Goal: Find specific page/section: Find specific page/section

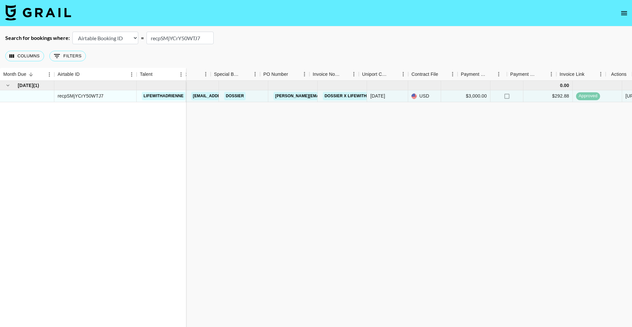
scroll to position [0, 461]
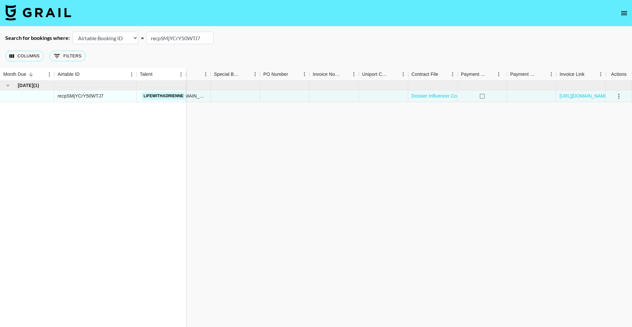
click at [627, 15] on icon "open drawer" at bounding box center [625, 13] width 8 height 8
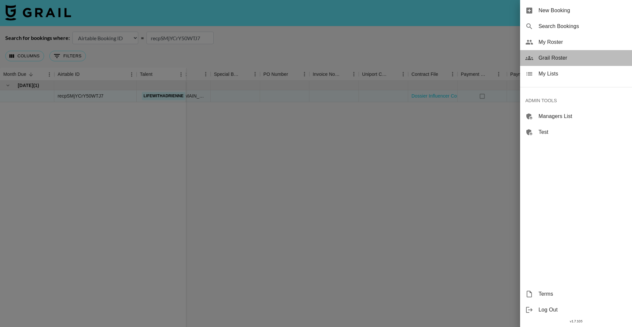
click at [562, 58] on span "Grail Roster" at bounding box center [583, 58] width 88 height 8
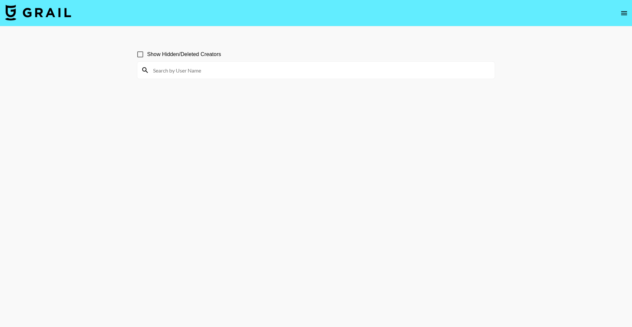
click at [623, 11] on icon "open drawer" at bounding box center [625, 13] width 8 height 8
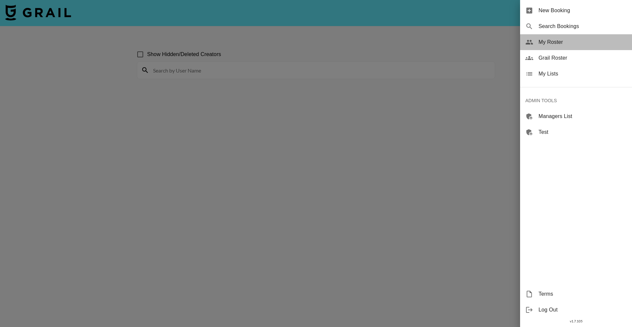
click at [561, 44] on span "My Roster" at bounding box center [583, 42] width 88 height 8
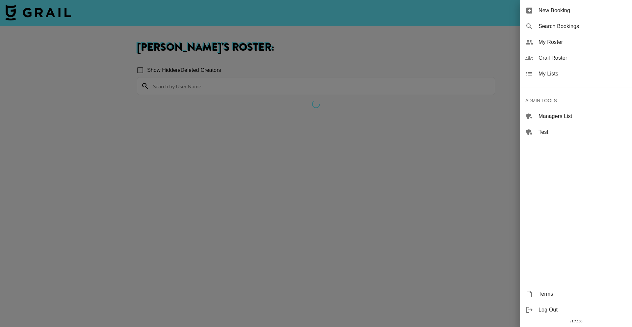
click at [290, 59] on div at bounding box center [316, 163] width 632 height 327
click at [347, 40] on div at bounding box center [316, 163] width 632 height 327
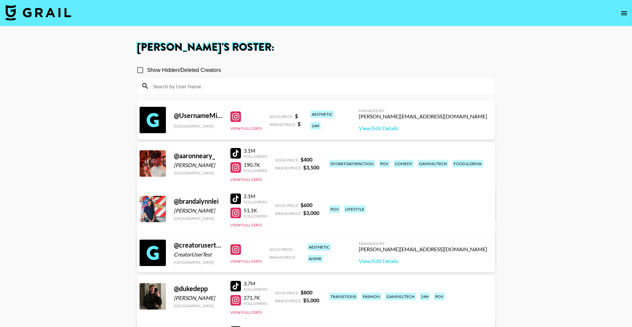
click at [167, 69] on span "Show Hidden/Deleted Creators" at bounding box center [184, 70] width 74 height 8
click at [147, 69] on input "Show Hidden/Deleted Creators" at bounding box center [140, 70] width 14 height 14
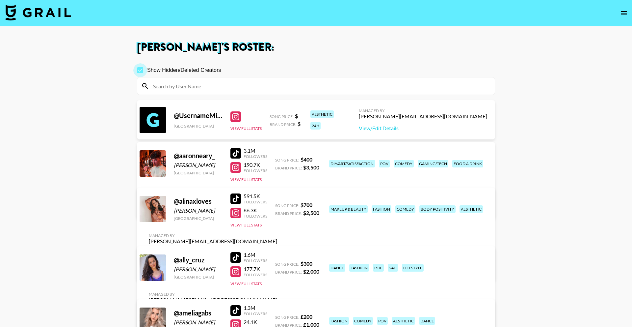
click at [138, 70] on input "Show Hidden/Deleted Creators" at bounding box center [140, 70] width 14 height 14
checkbox input "false"
